Goal: Information Seeking & Learning: Learn about a topic

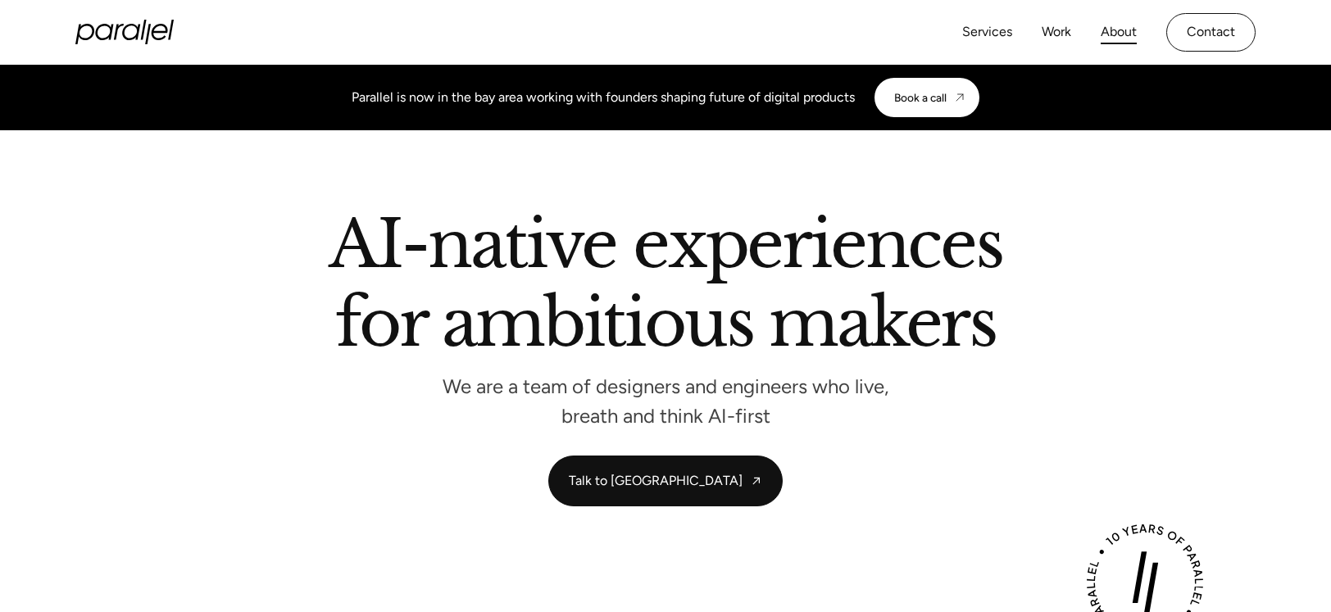
click at [1104, 33] on link "About" at bounding box center [1119, 32] width 36 height 24
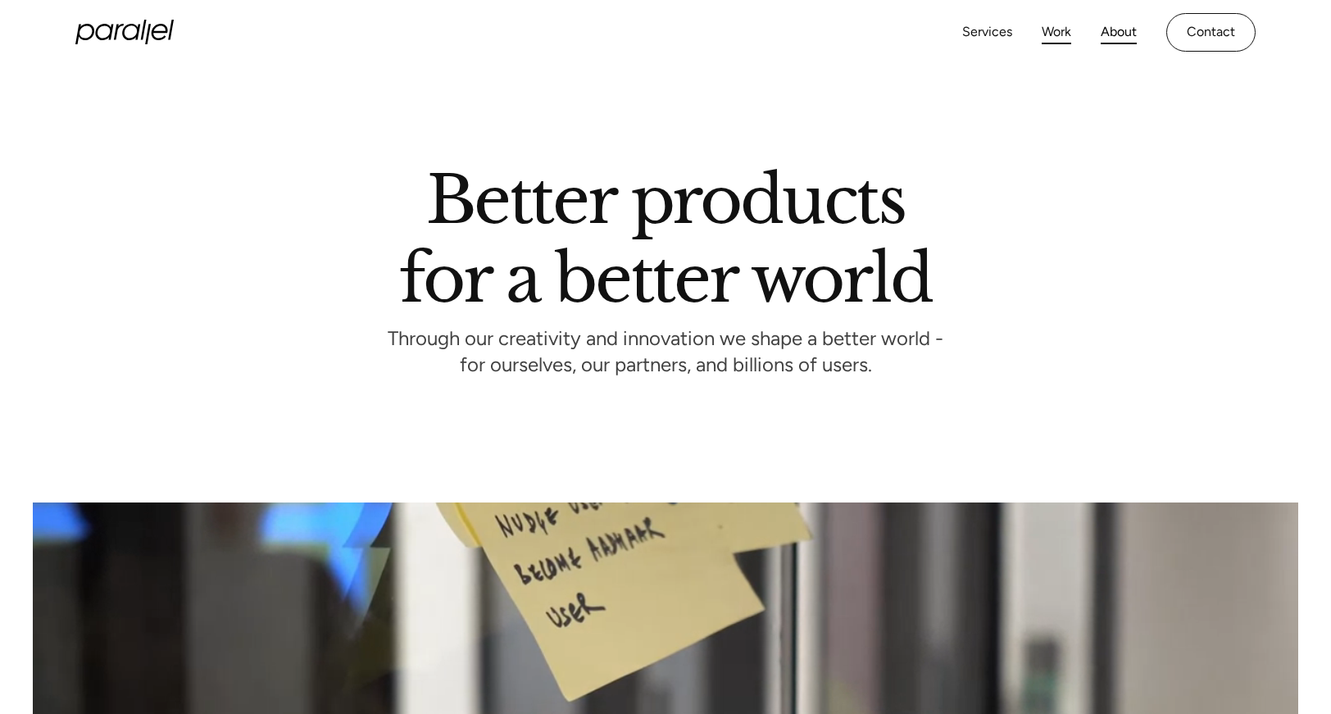
click at [1049, 33] on link "Work" at bounding box center [1057, 32] width 30 height 24
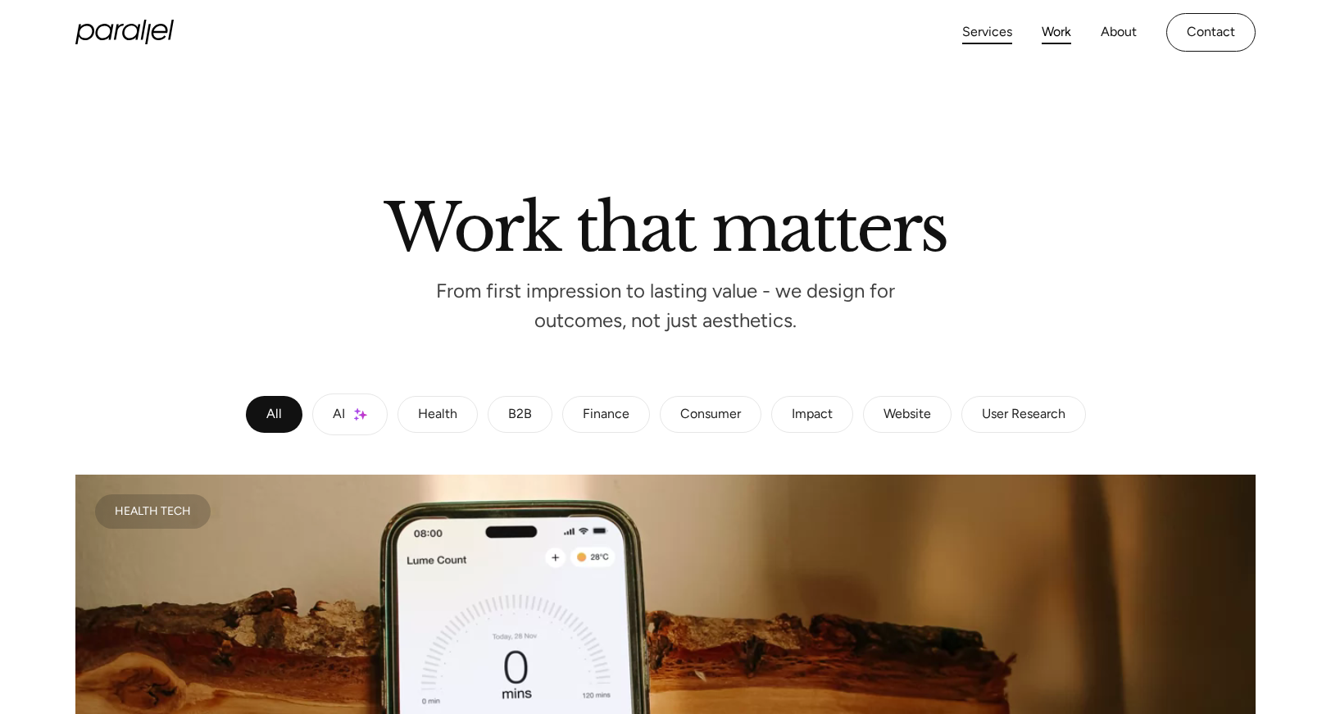
click at [978, 32] on link "Services" at bounding box center [987, 32] width 50 height 24
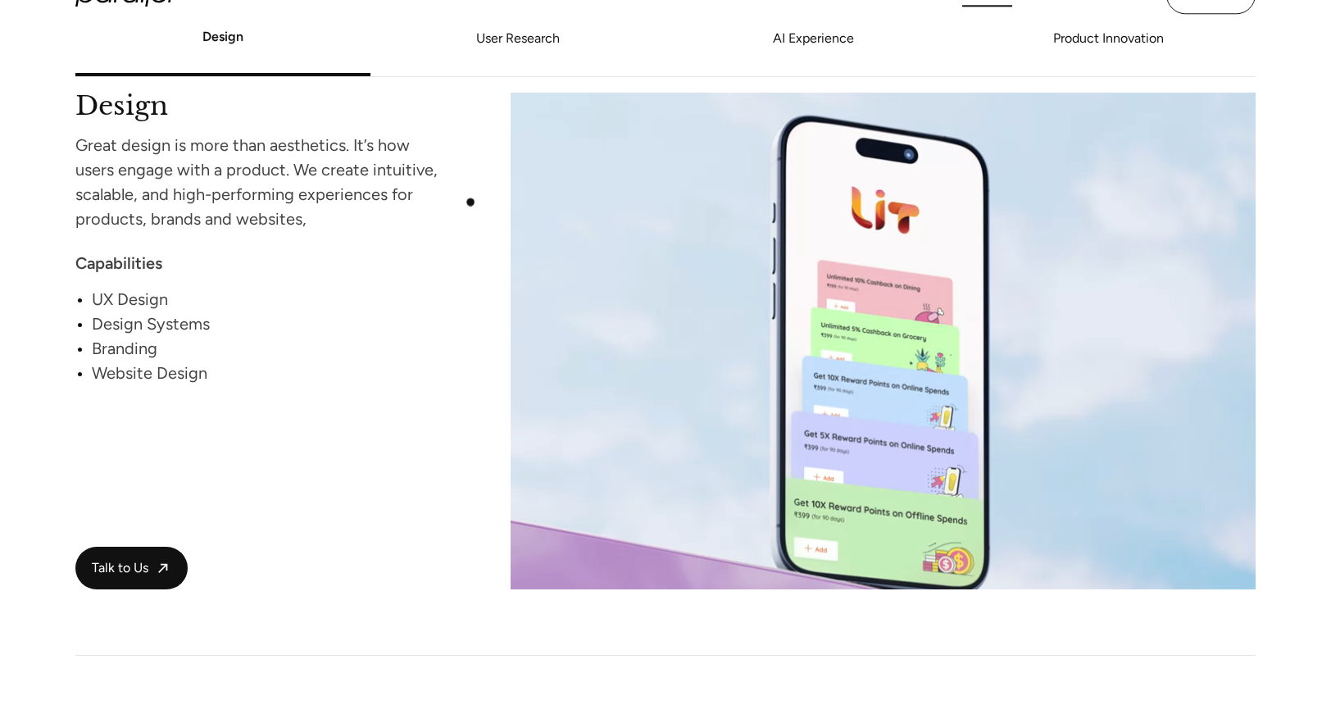
scroll to position [1346, 0]
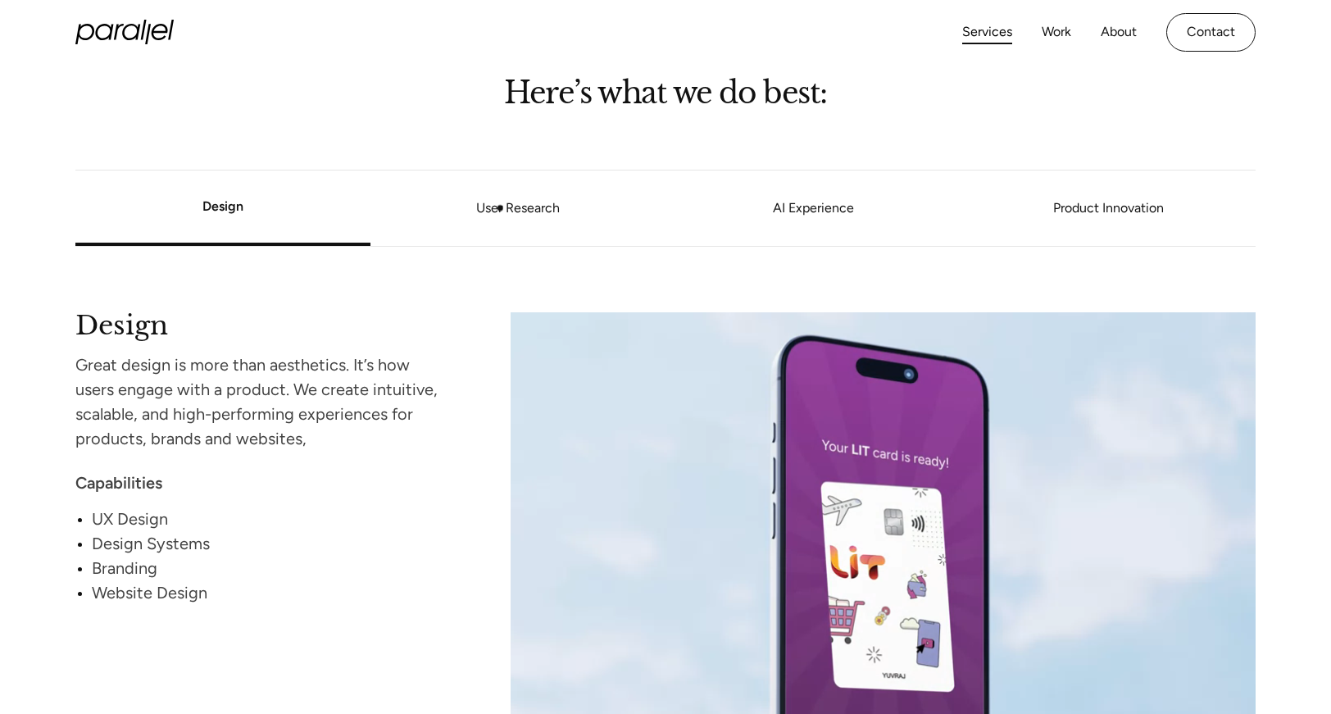
click at [504, 208] on link "User Research" at bounding box center [517, 208] width 295 height 10
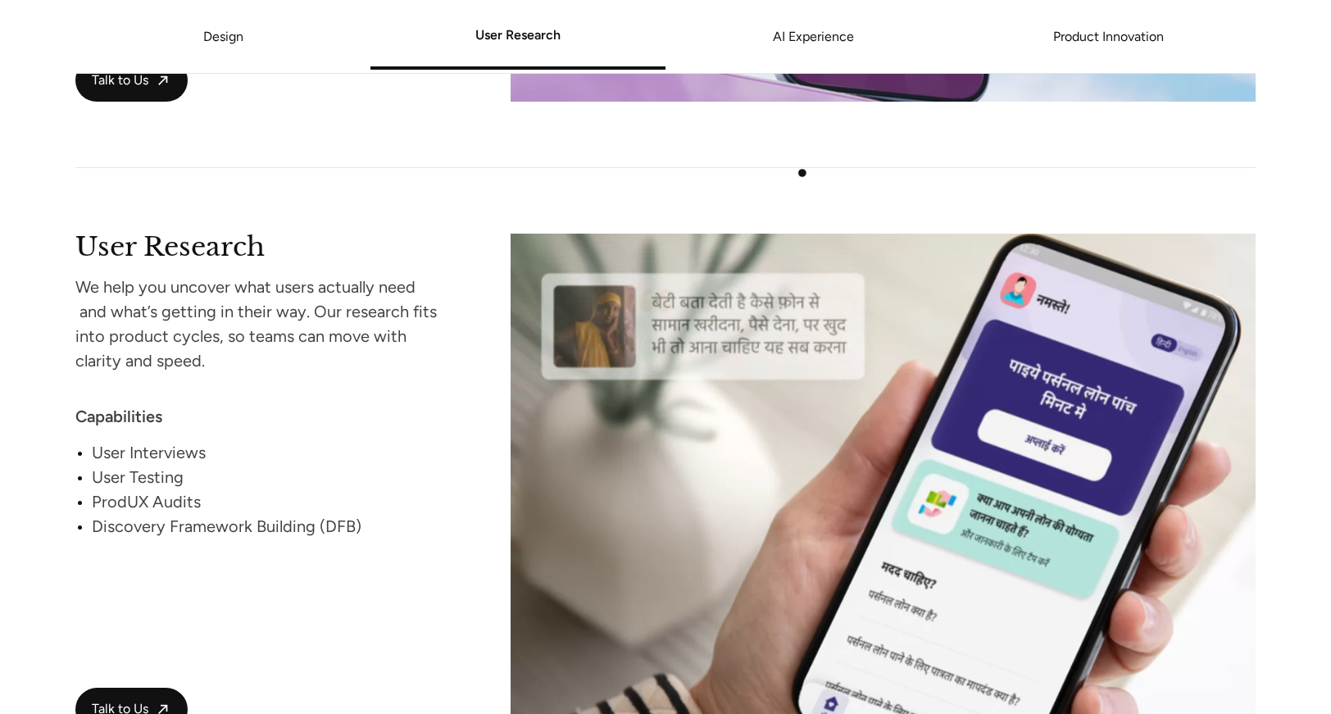
scroll to position [2108, 0]
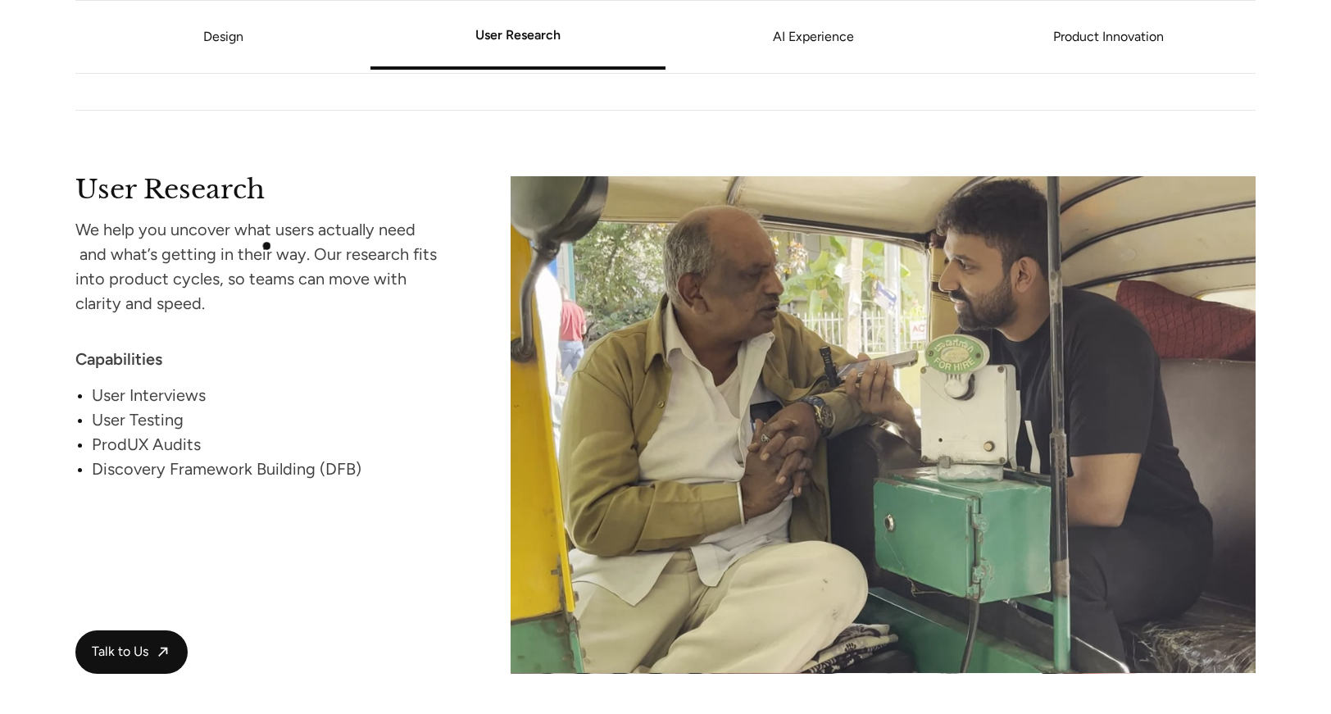
click at [285, 213] on div "User Research We help you uncover what users actually need and what’s getting i…" at bounding box center [261, 328] width 373 height 304
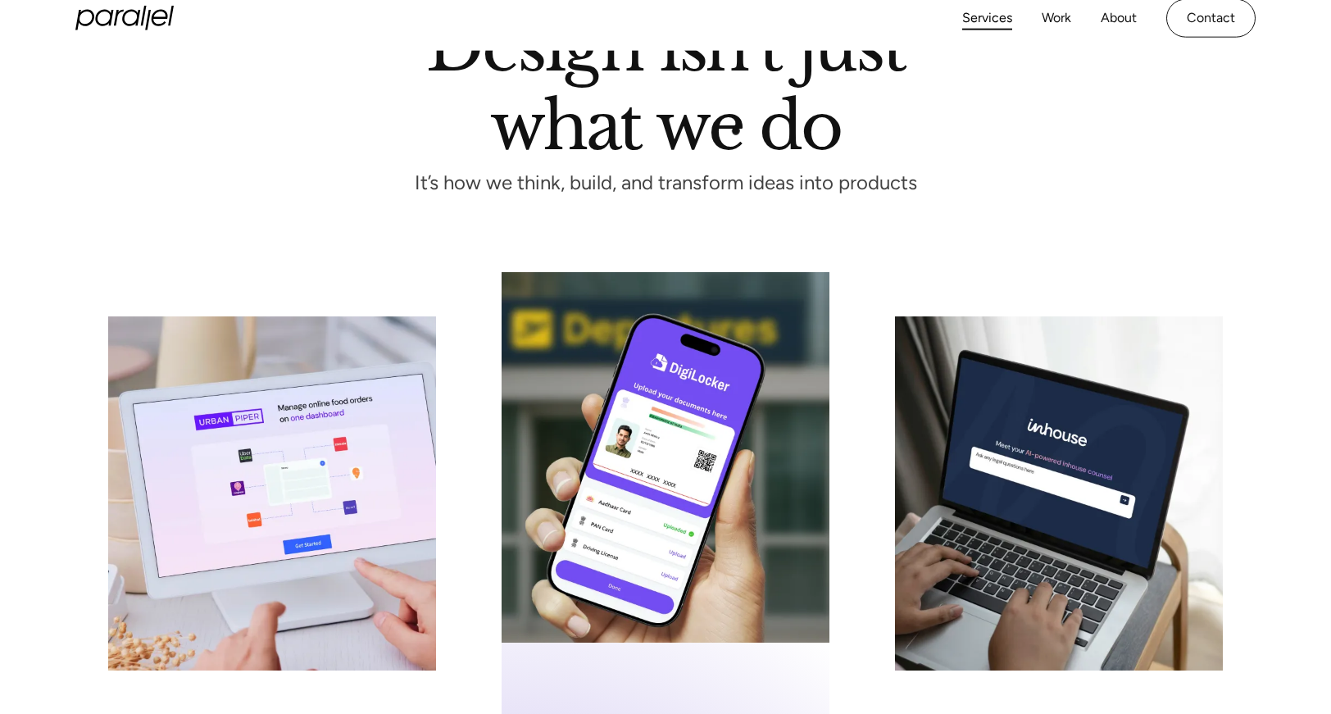
scroll to position [0, 0]
